Goal: Task Accomplishment & Management: Use online tool/utility

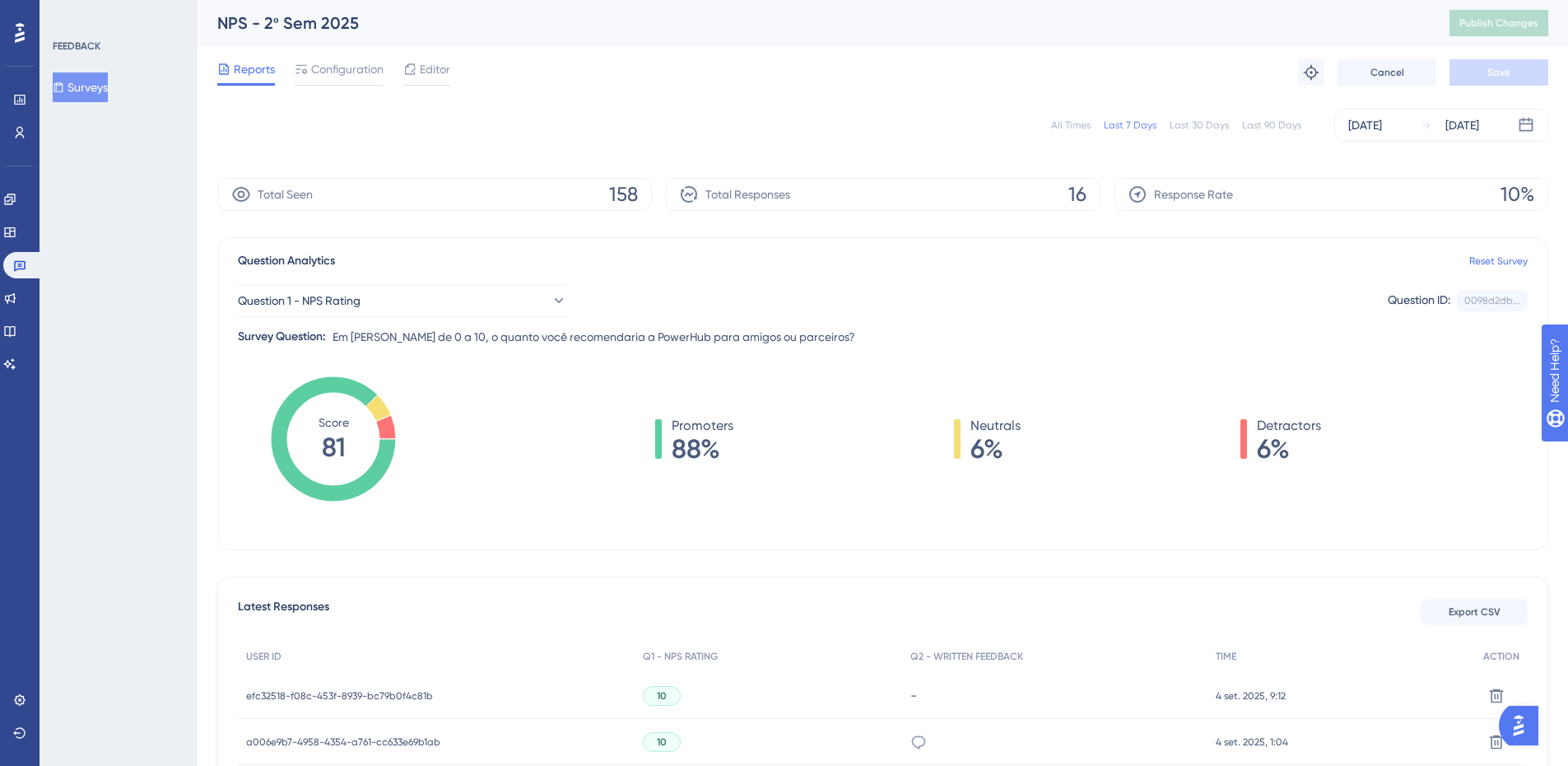
scroll to position [439, 0]
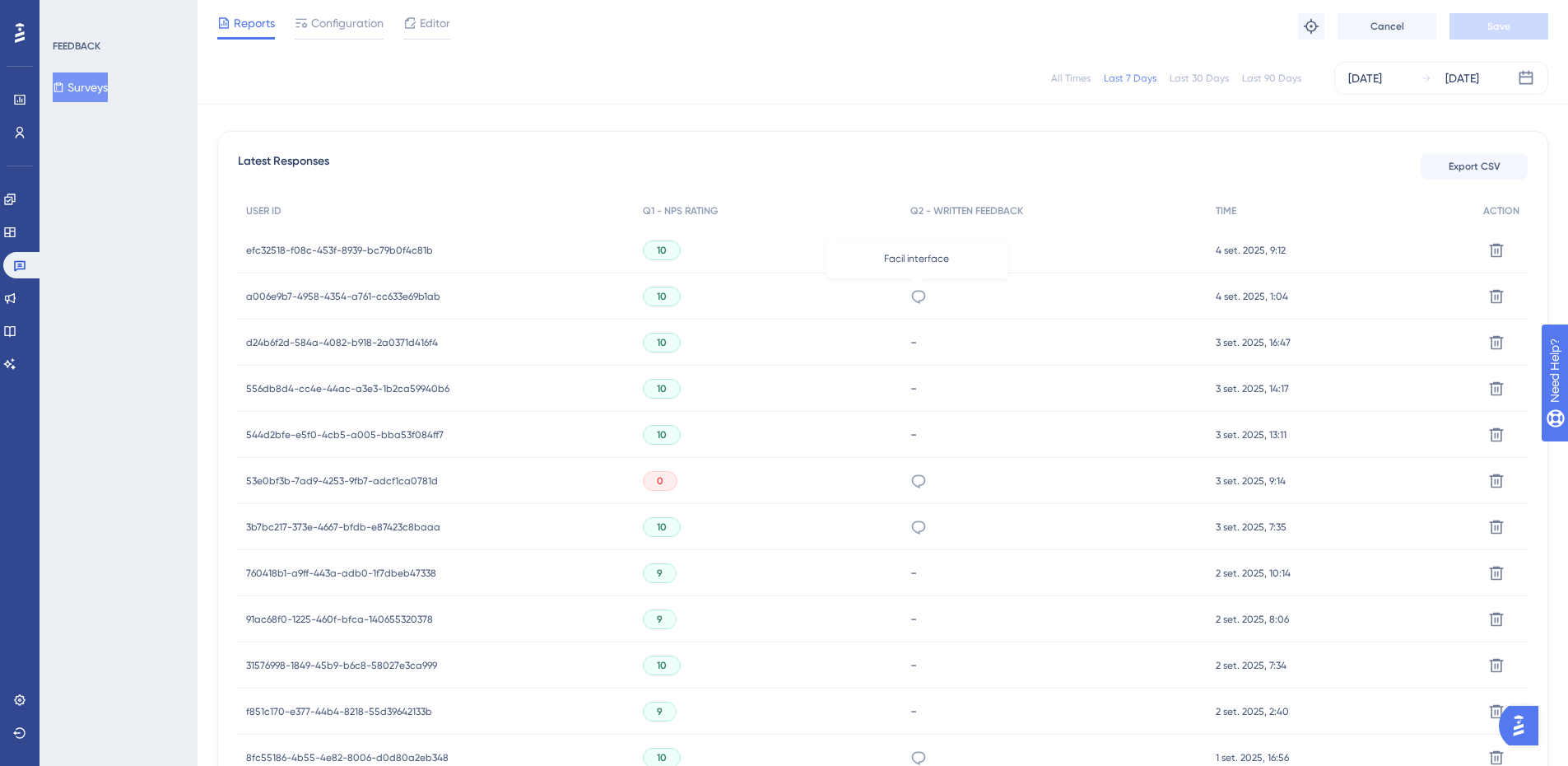
click at [912, 302] on icon at bounding box center [918, 297] width 17 height 17
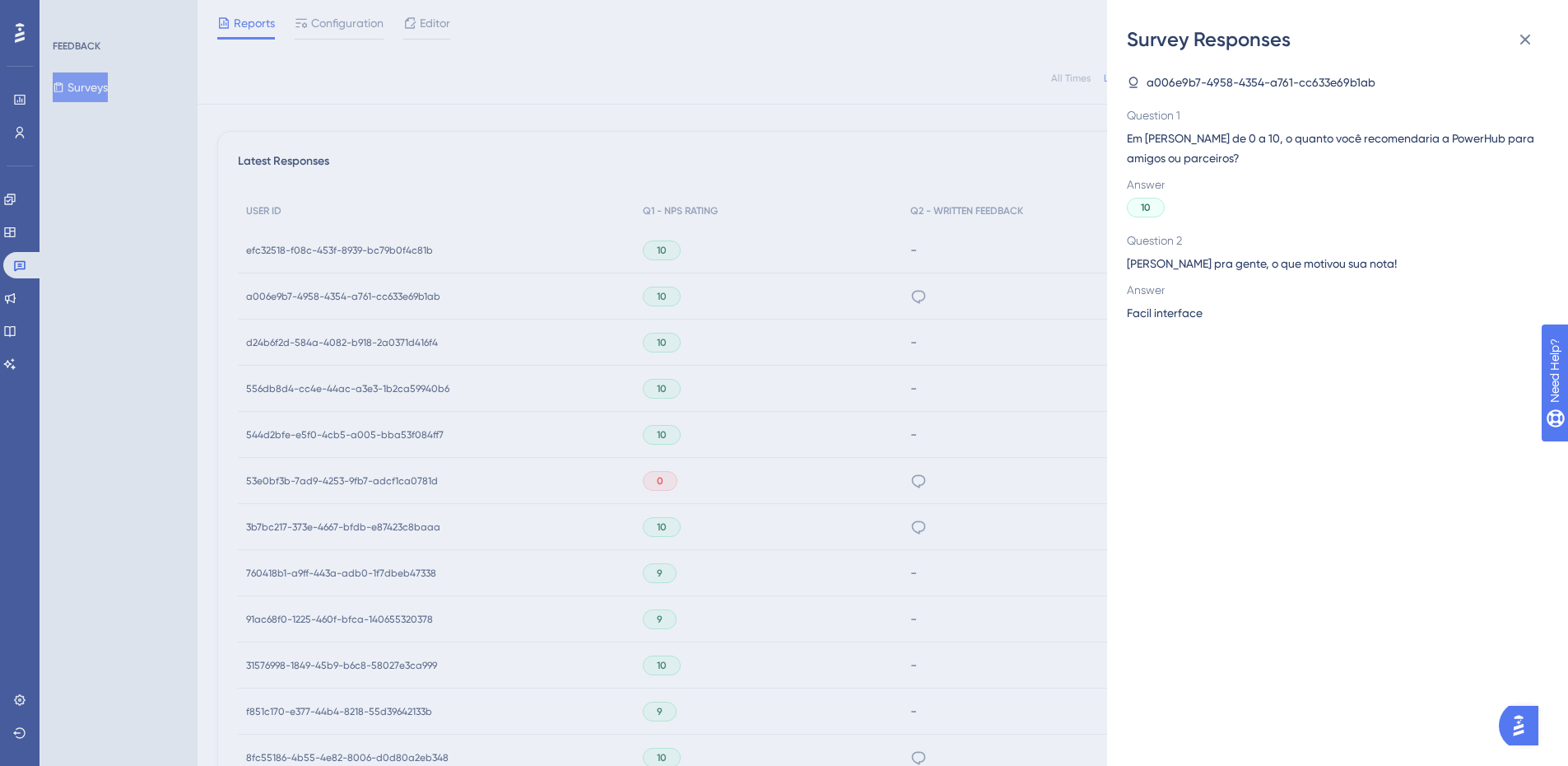
click at [1009, 118] on div "Survey Responses a006e9b7-4958-4354-a761-cc633e69b1ab Question 1 Em [PERSON_NAM…" at bounding box center [784, 383] width 1568 height 766
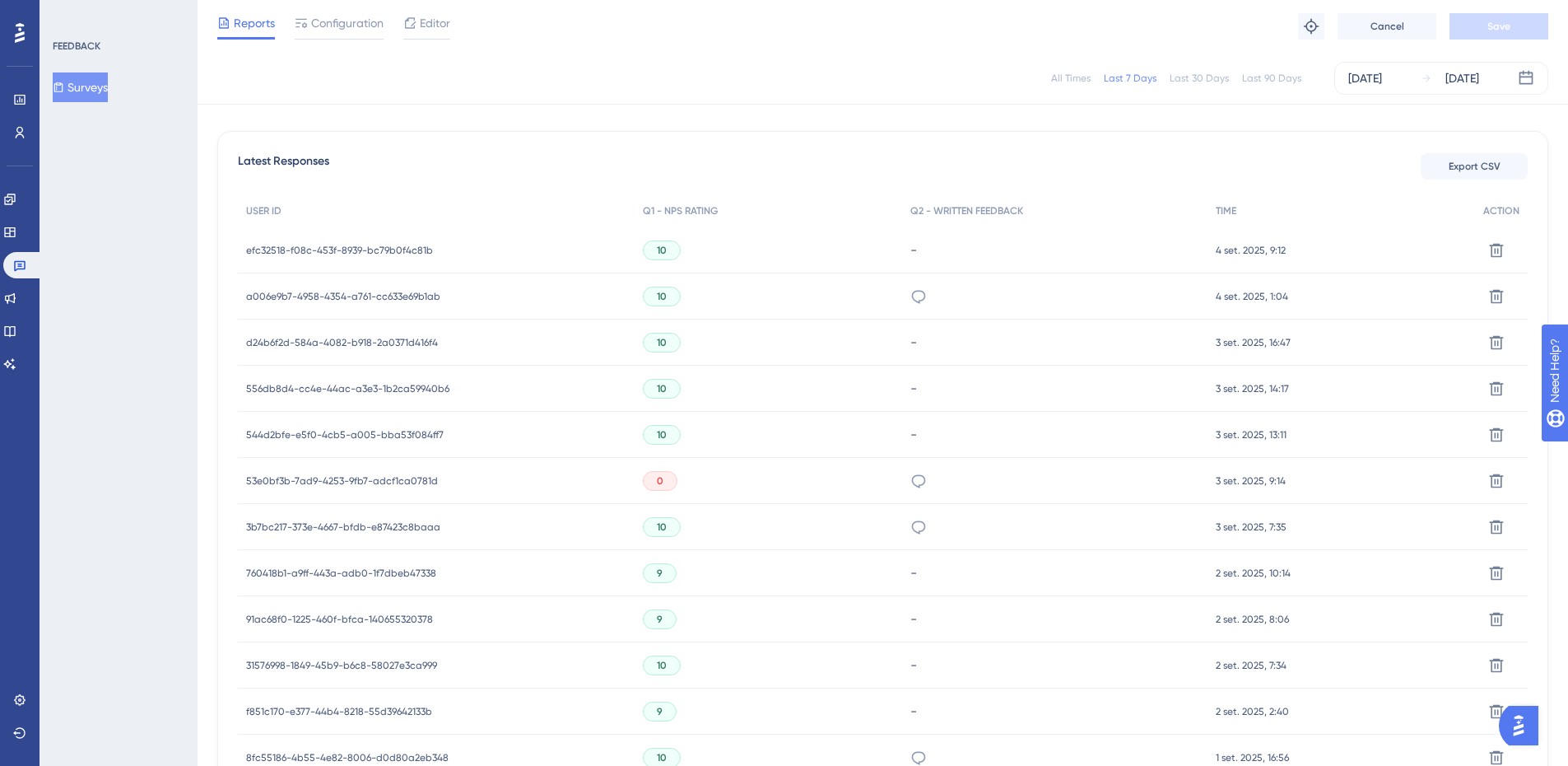
scroll to position [0, 0]
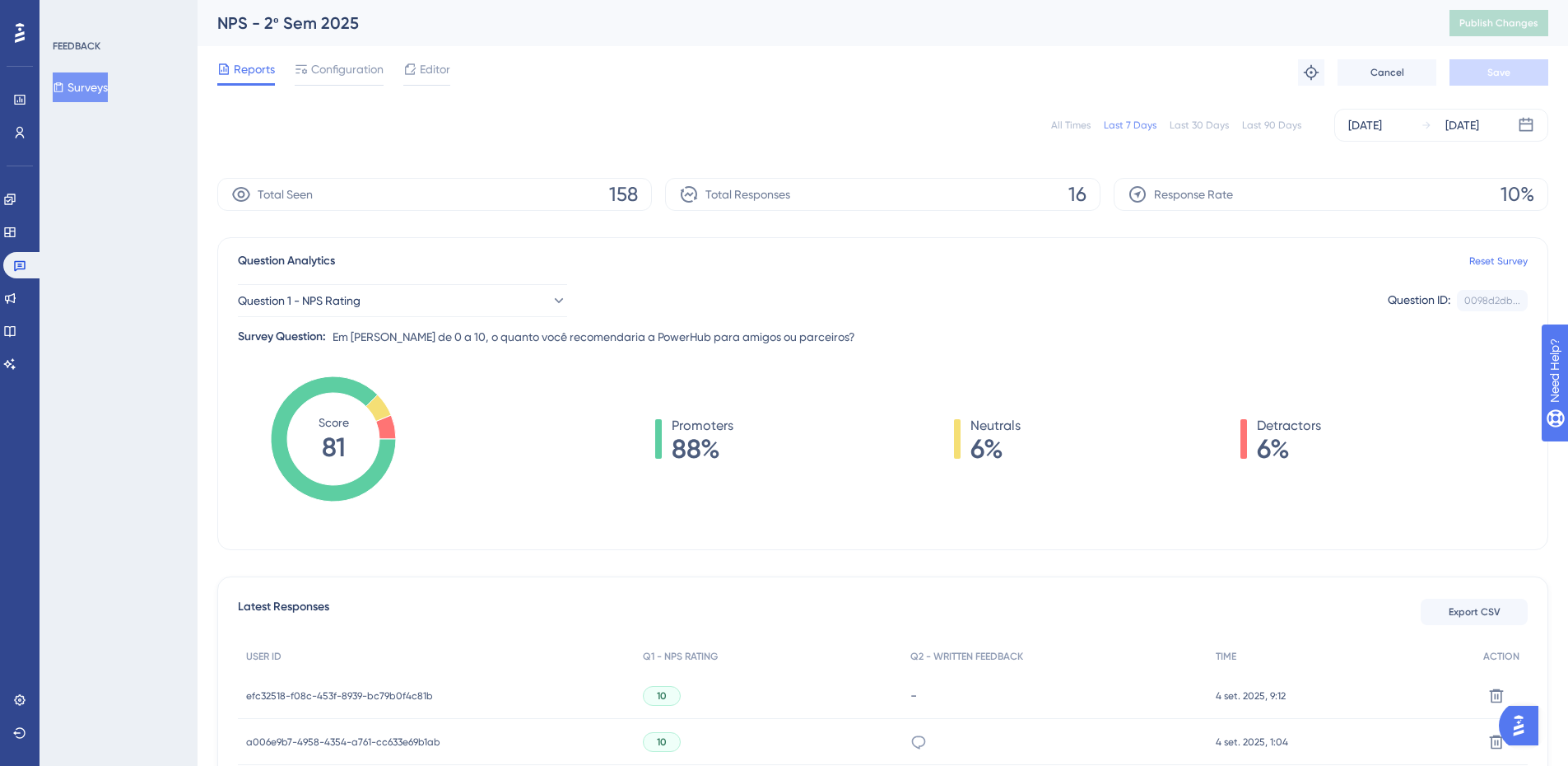
drag, startPoint x: 1298, startPoint y: 327, endPoint x: 1270, endPoint y: 444, distance: 120.3
click at [1297, 327] on div "Question 1 - NPS Rating Question ID: 0098d2db... Copy Survey Question: Em [PERS…" at bounding box center [883, 308] width 1290 height 75
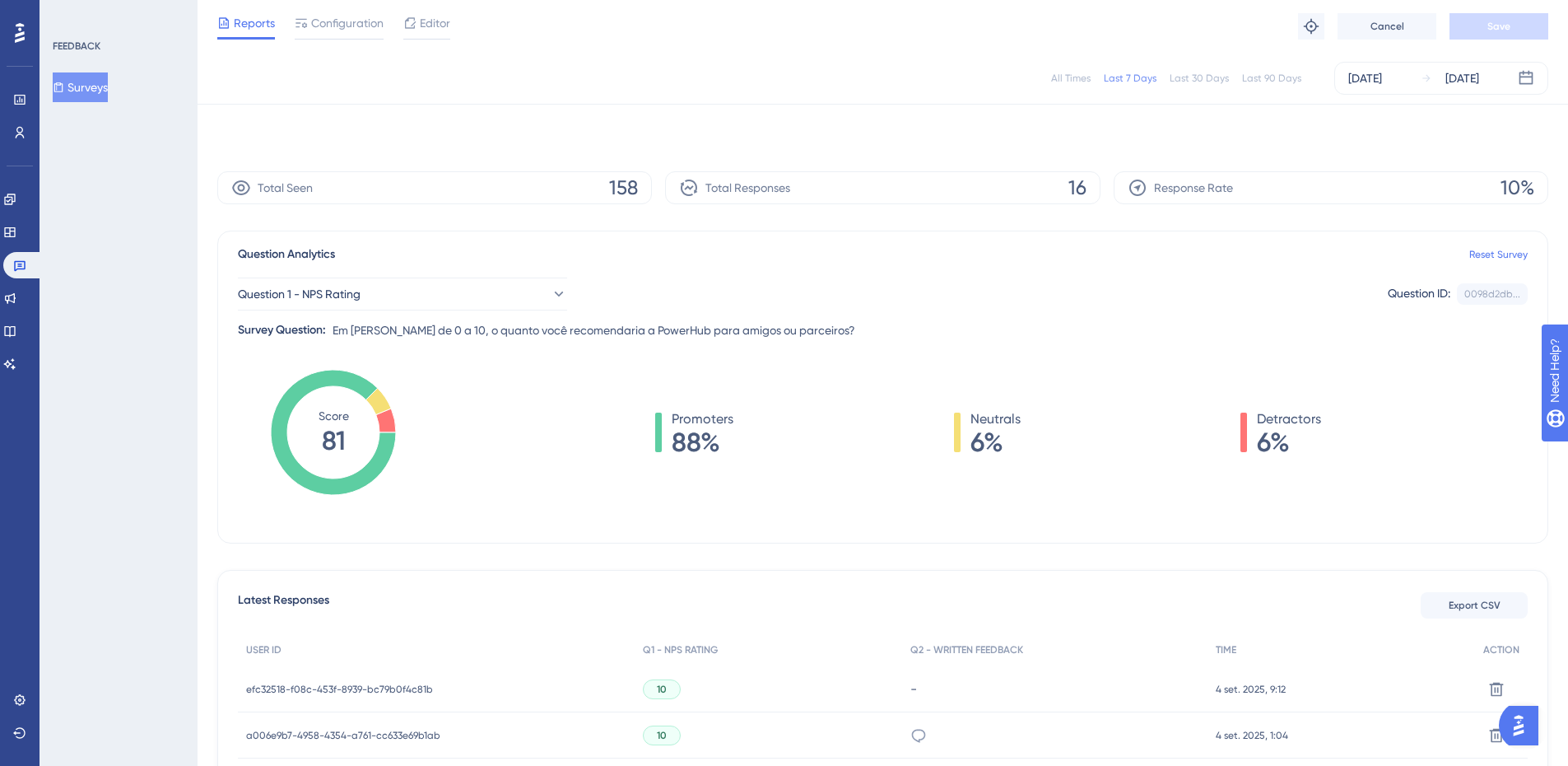
scroll to position [439, 0]
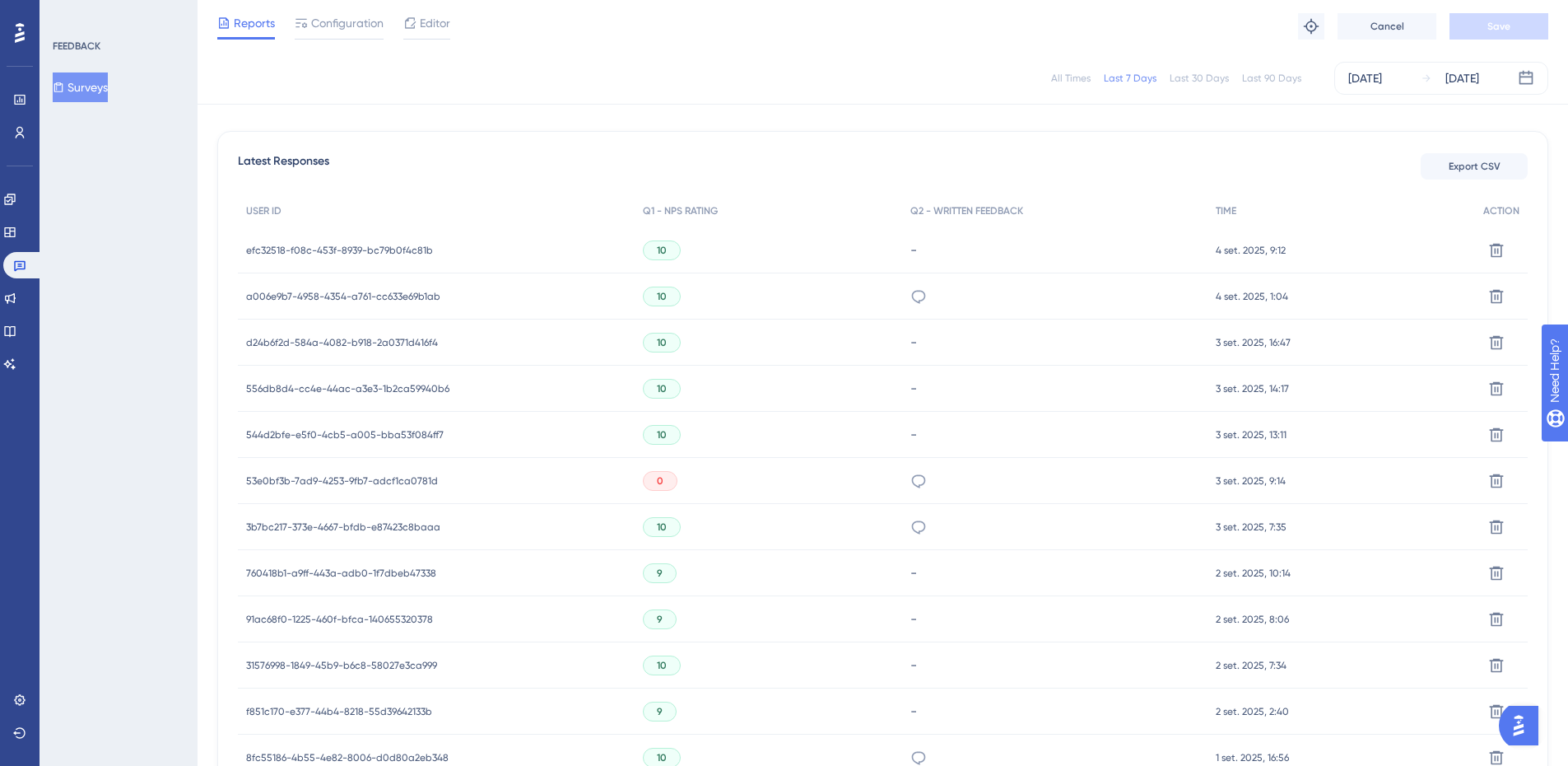
click at [964, 149] on div "Latest Responses Export CSV USER ID Q1 - NPS RATING Q2 - WRITTEN FEEDBACK TIME …" at bounding box center [883, 568] width 1331 height 875
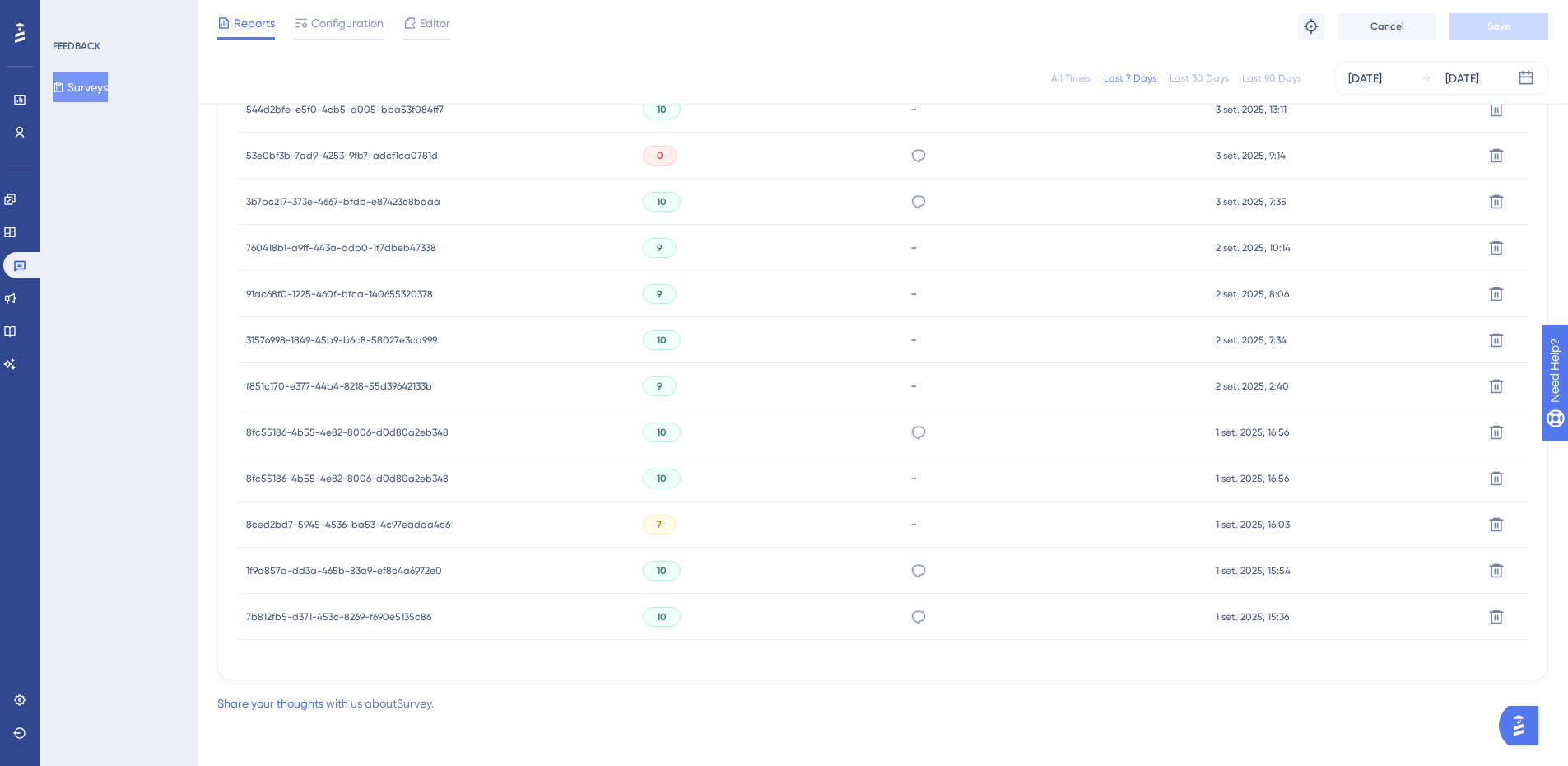
scroll to position [325, 0]
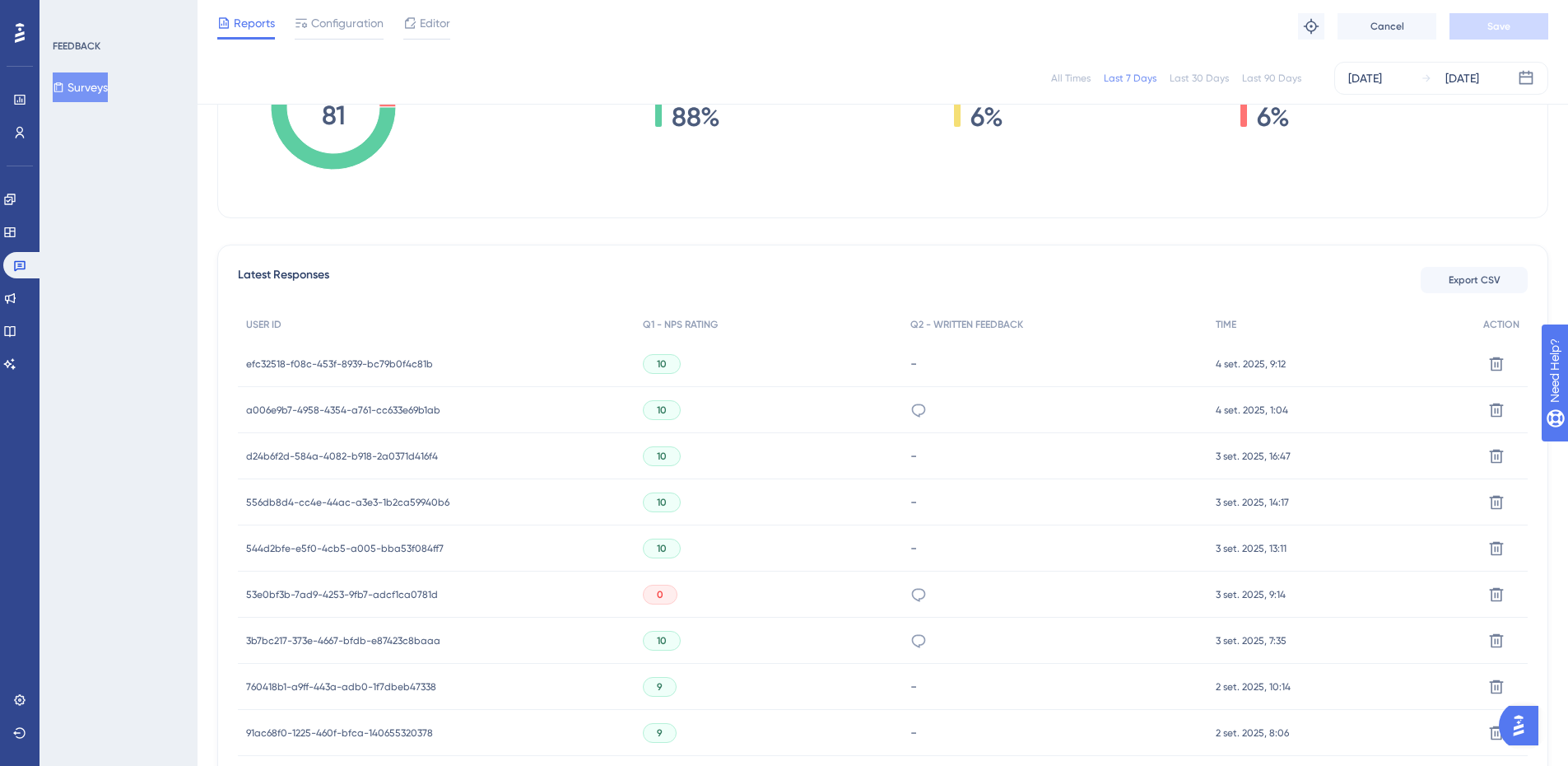
click at [767, 266] on div "Latest Responses Export CSV" at bounding box center [883, 280] width 1290 height 30
click at [988, 216] on div "Question Analytics Reset Survey Question 1 - NPS Rating Question ID: 0098d2db..…" at bounding box center [883, 61] width 1331 height 313
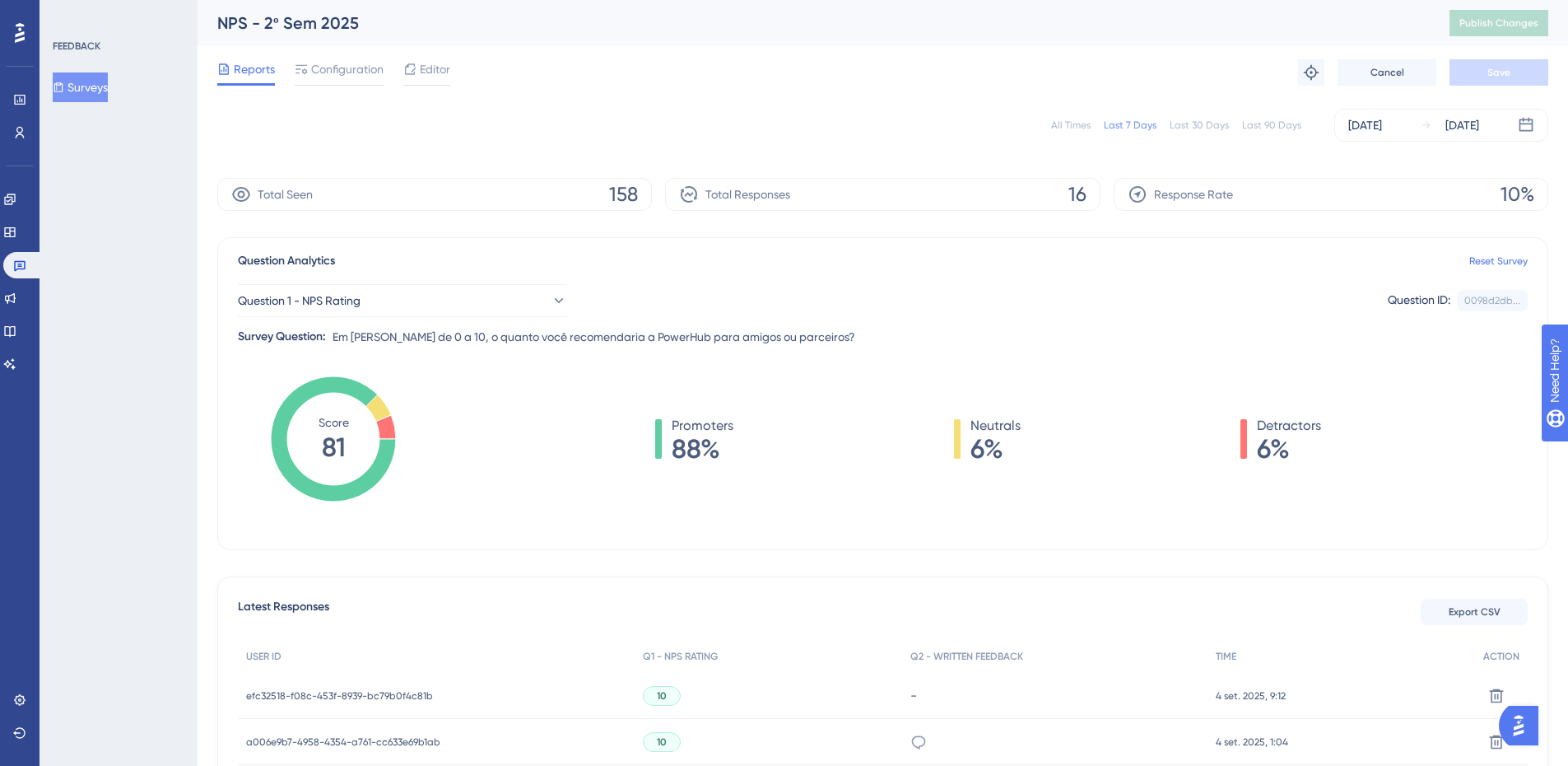
scroll to position [439, 0]
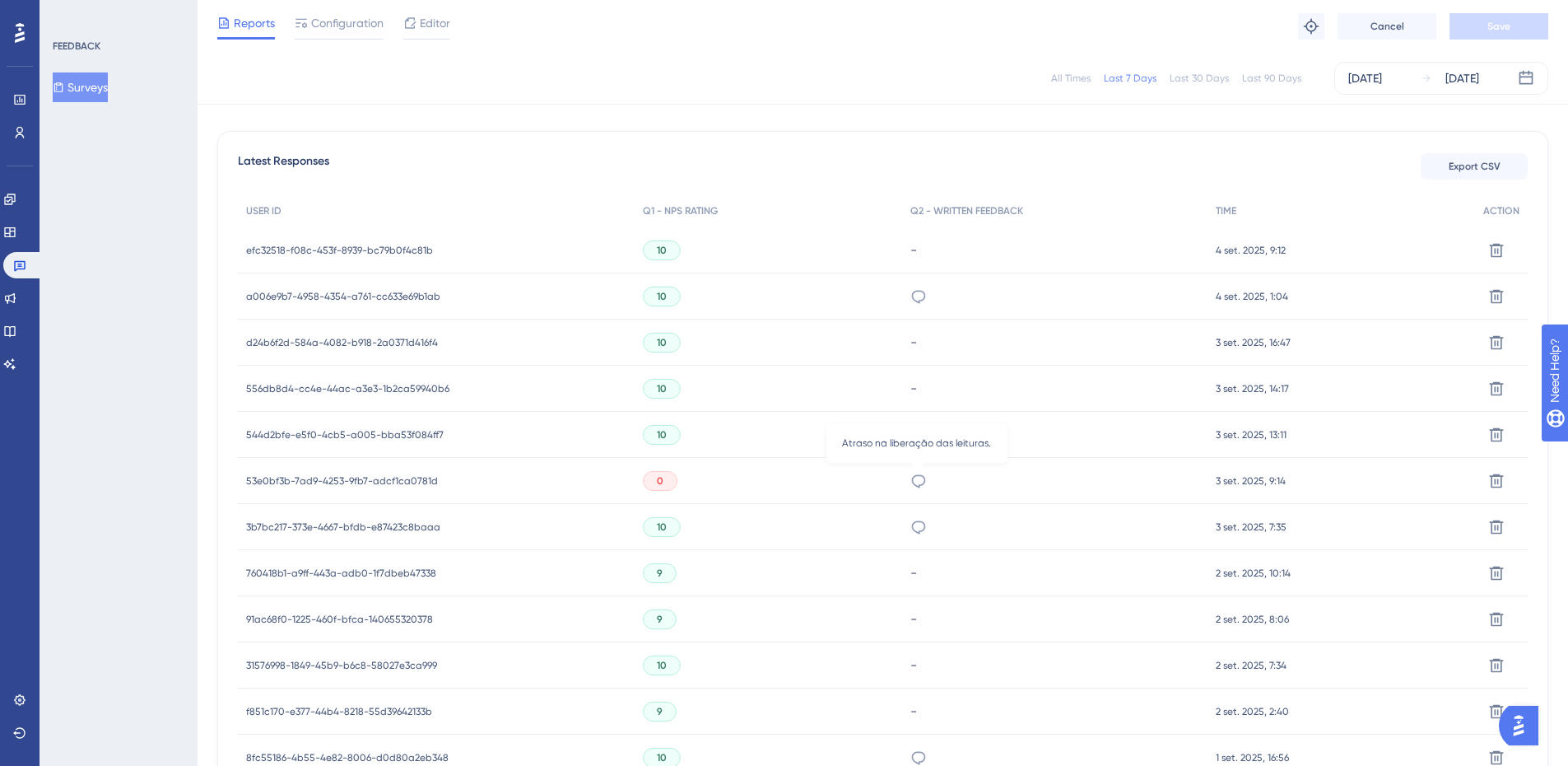
click at [910, 482] on icon at bounding box center [918, 481] width 17 height 17
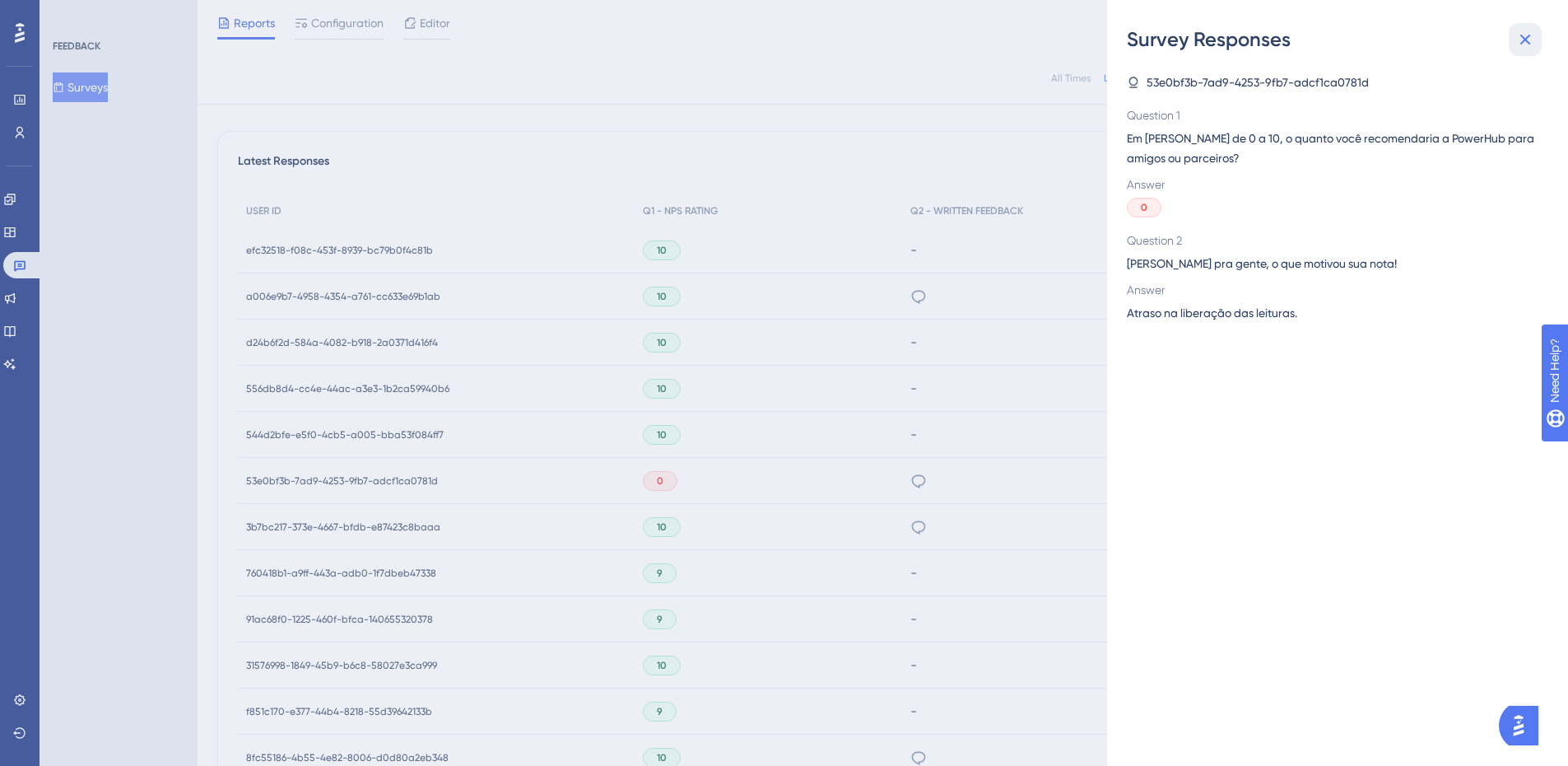
click at [1521, 36] on icon at bounding box center [1525, 40] width 11 height 11
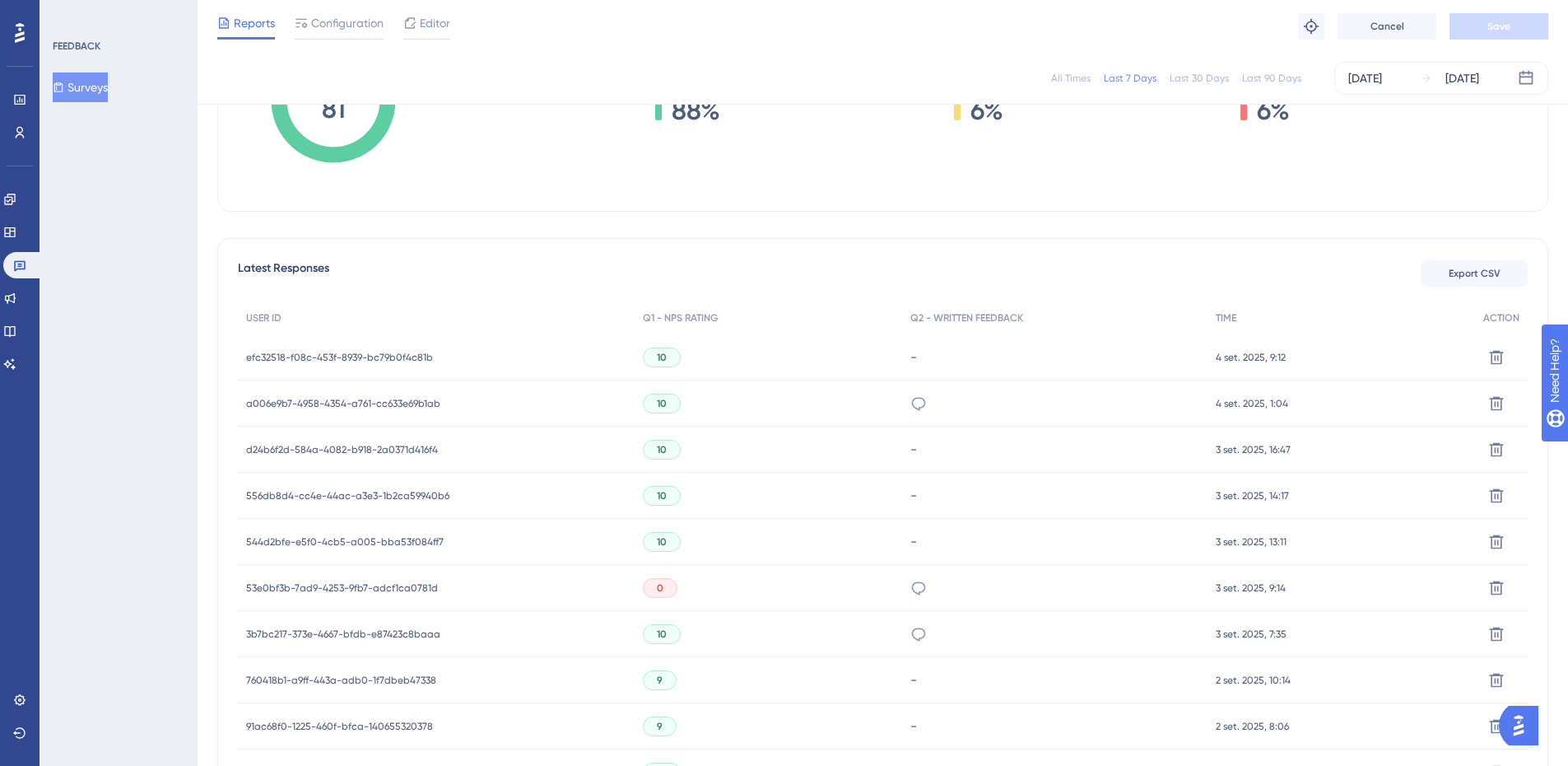
scroll to position [764, 0]
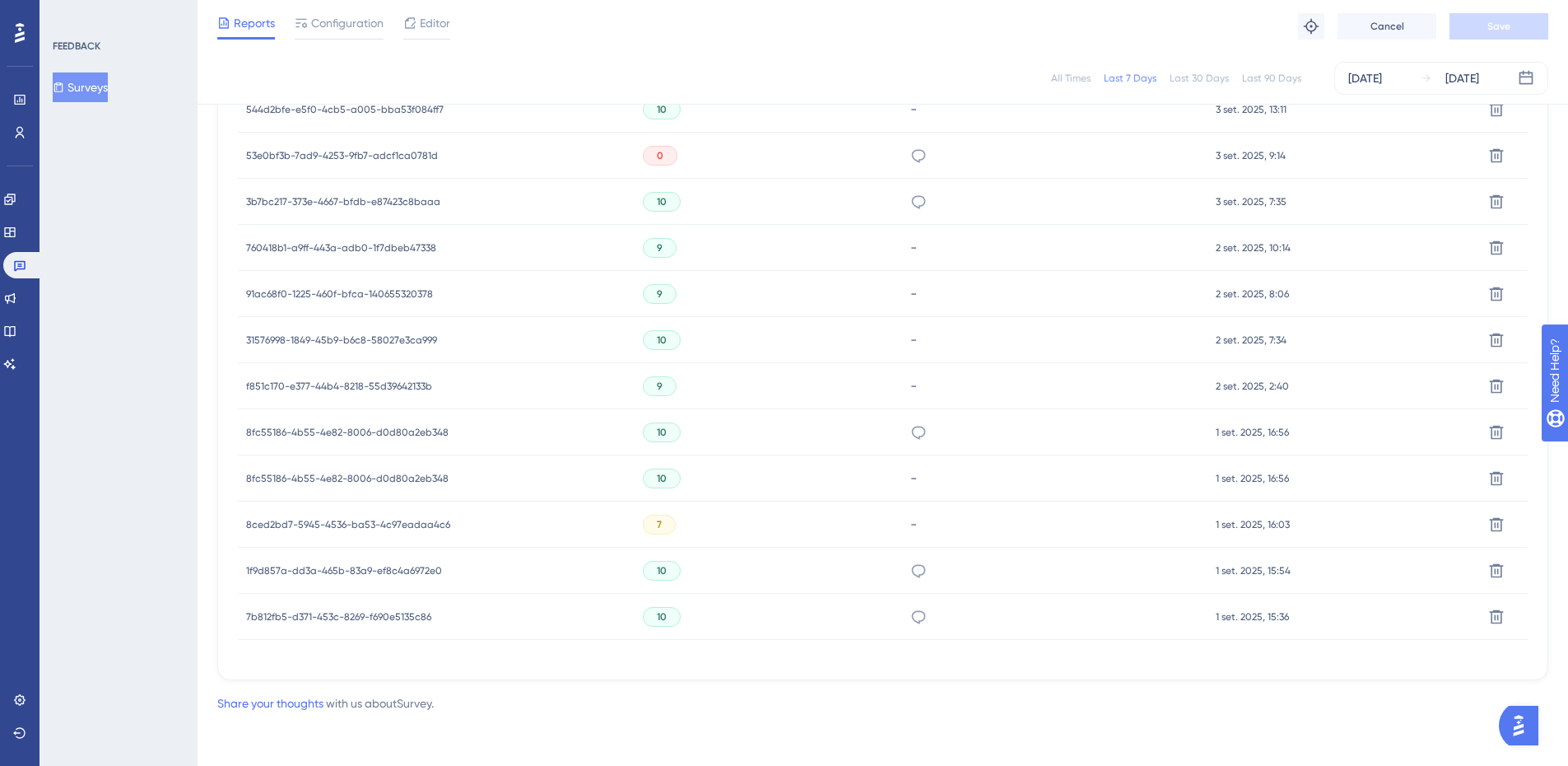
click at [907, 205] on div "tudo" at bounding box center [1054, 202] width 305 height 46
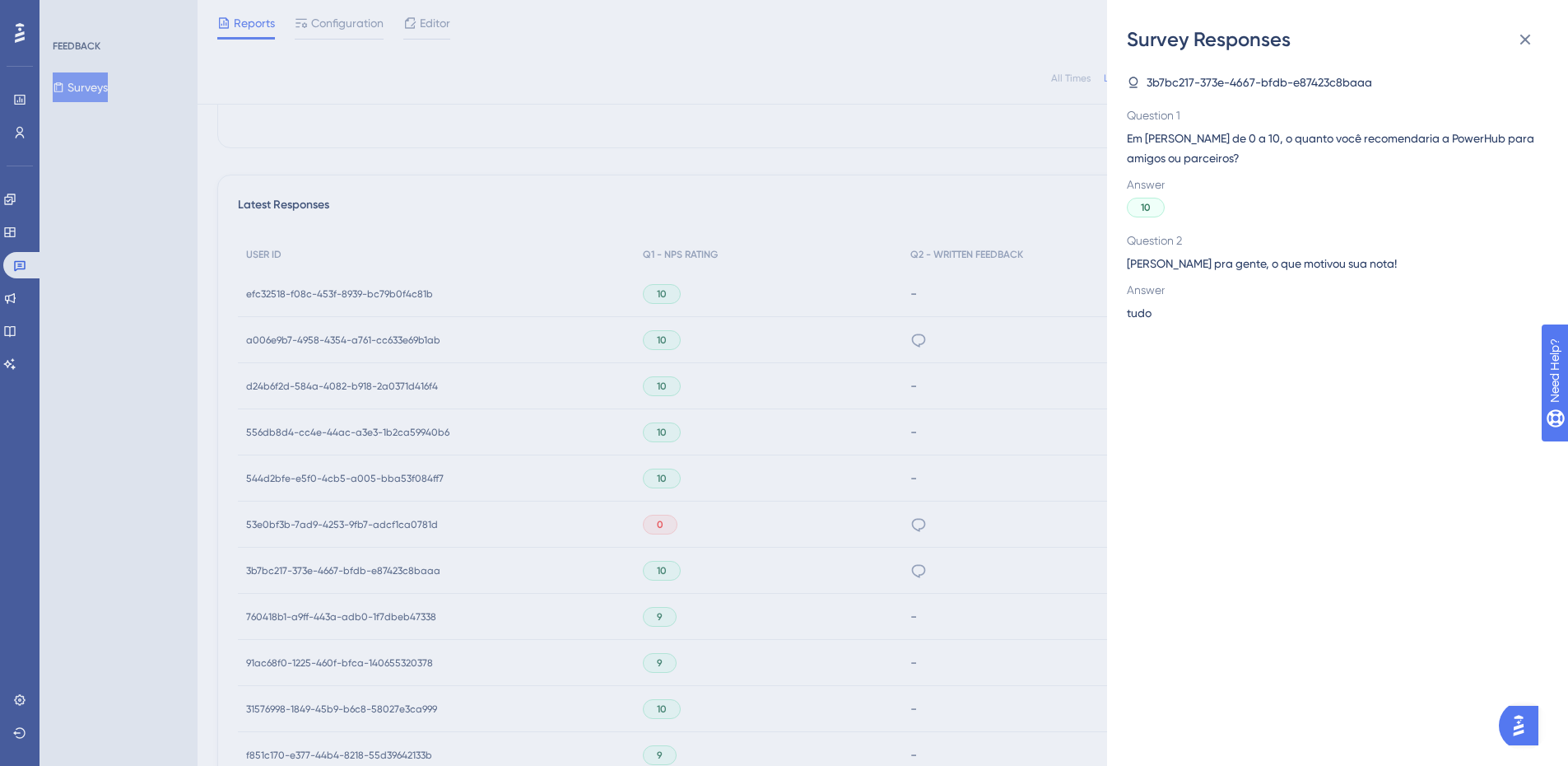
scroll to position [325, 0]
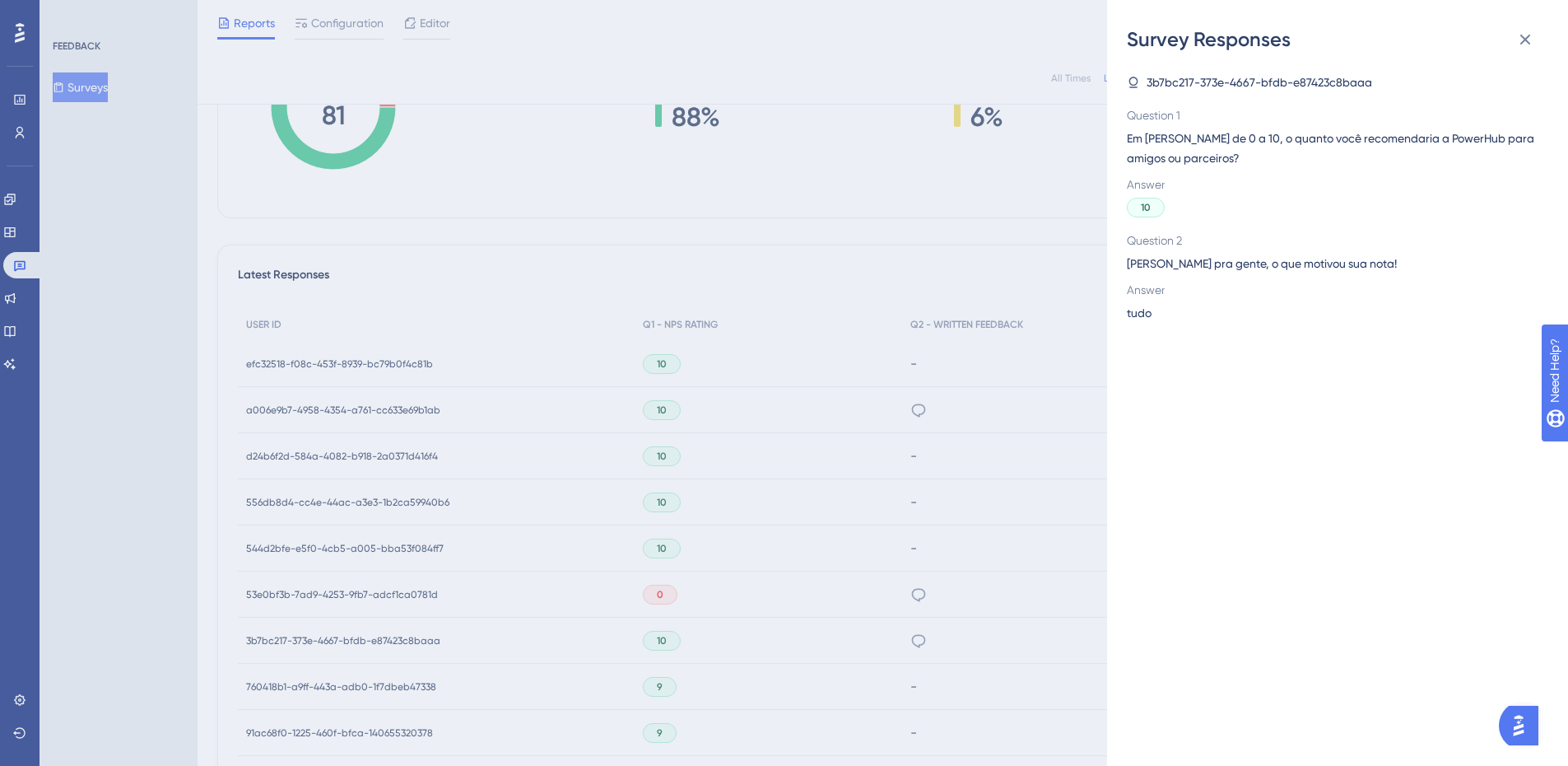
click at [1053, 231] on div "Survey Responses 3b7bc217-373e-4667-bfdb-e87423c8baaa Question 1 Em [PERSON_NAM…" at bounding box center [784, 383] width 1568 height 766
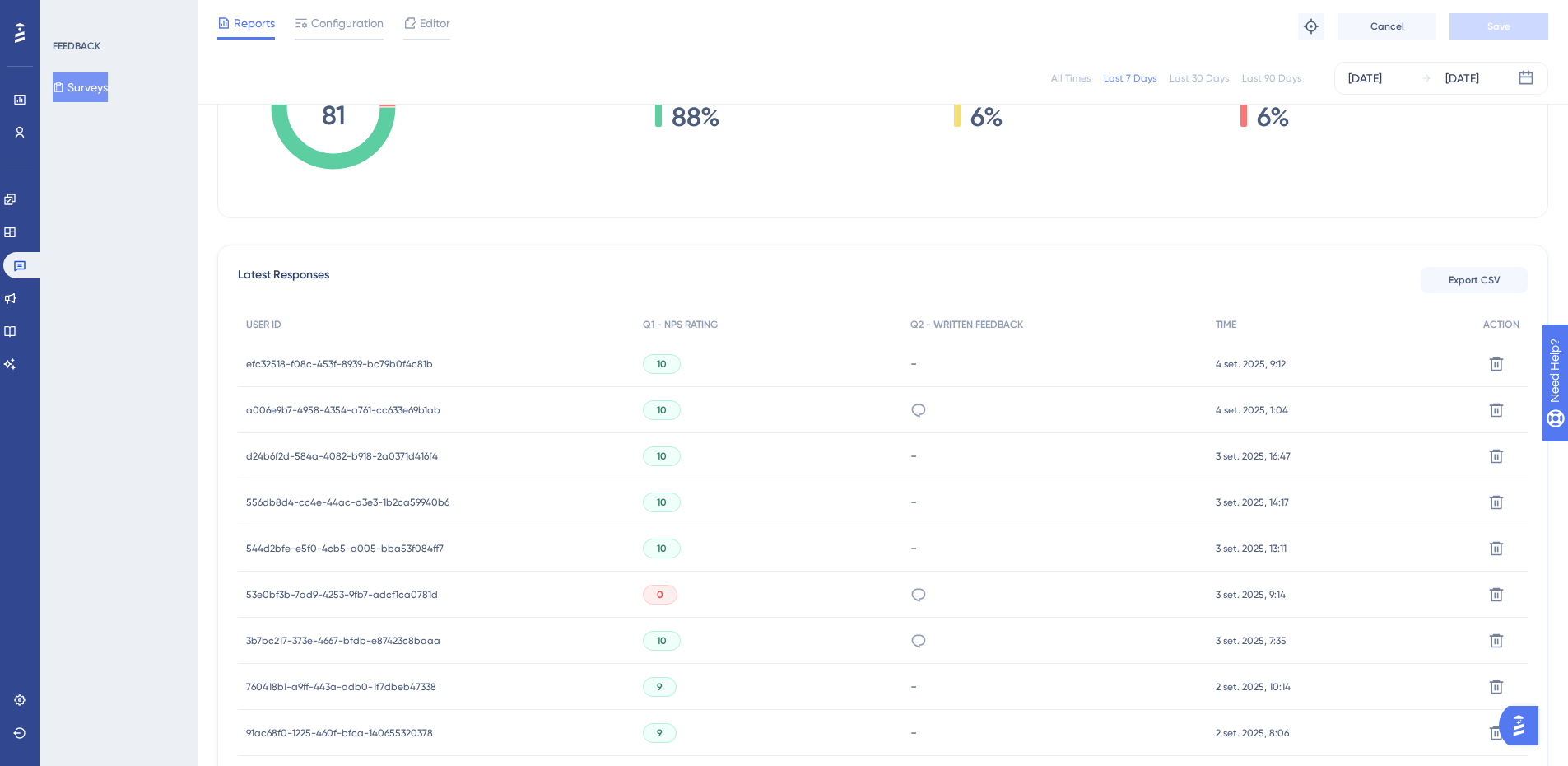
scroll to position [764, 0]
